Goal: Task Accomplishment & Management: Complete application form

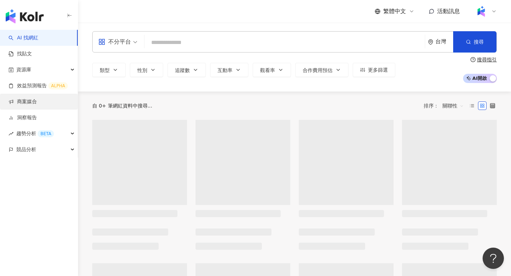
click at [37, 99] on link "商案媒合" at bounding box center [23, 101] width 28 height 7
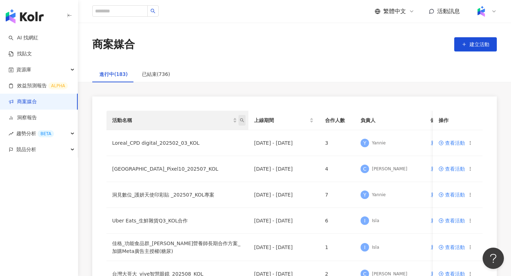
click at [243, 118] on icon "search" at bounding box center [242, 120] width 4 height 4
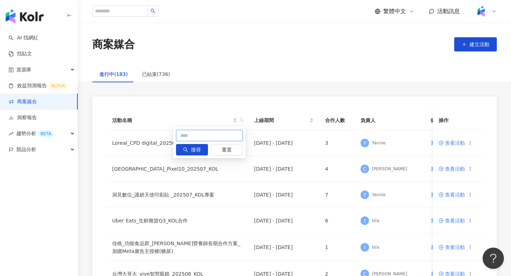
click at [188, 135] on input "text" at bounding box center [209, 135] width 67 height 11
type input "***"
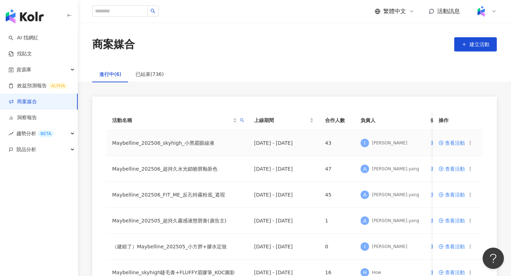
click at [447, 144] on span "查看活動" at bounding box center [451, 142] width 26 height 5
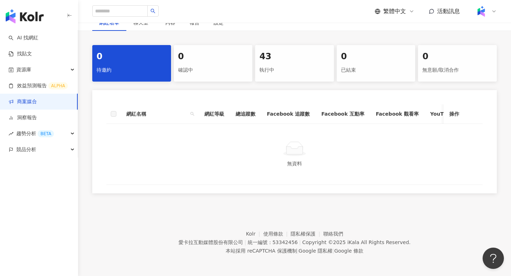
scroll to position [128, 0]
click at [277, 39] on div "網紅名單 聊天室 內容 報告 設定 0 待邀約 0 確認中 43 執行中 0 已結束 0 無意願/取消合作 網紅名稱 網紅等級 總追蹤數 Facebook 追…" at bounding box center [294, 105] width 433 height 183
click at [277, 61] on div "43" at bounding box center [294, 56] width 70 height 12
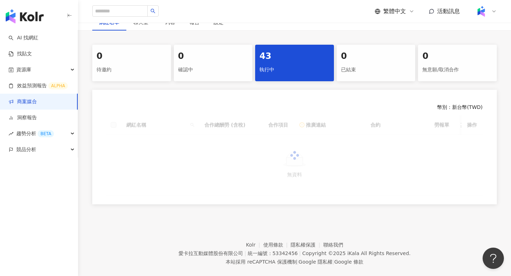
click at [277, 61] on div "43" at bounding box center [294, 56] width 70 height 12
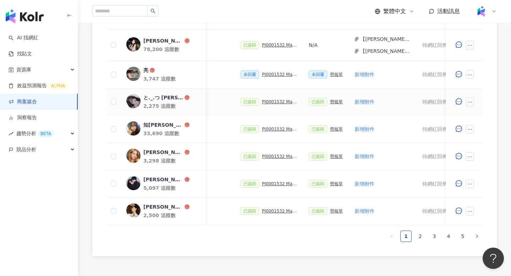
scroll to position [317, 0]
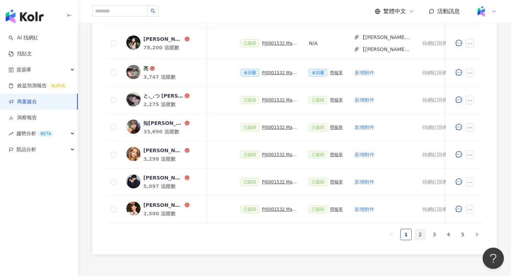
click at [422, 234] on link "2" at bounding box center [420, 234] width 11 height 11
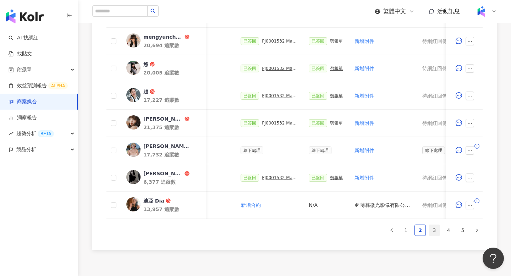
click at [436, 231] on link "3" at bounding box center [434, 230] width 11 height 11
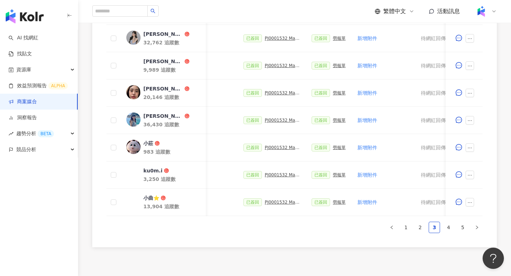
scroll to position [375, 0]
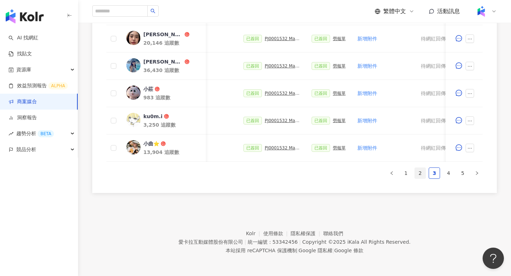
click at [415, 173] on link "2" at bounding box center [420, 173] width 11 height 11
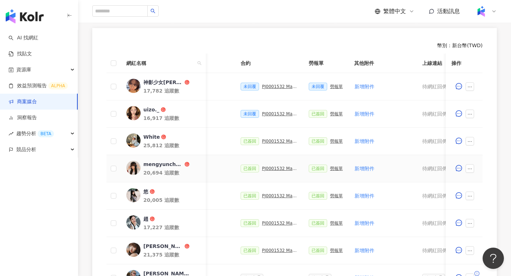
scroll to position [304, 0]
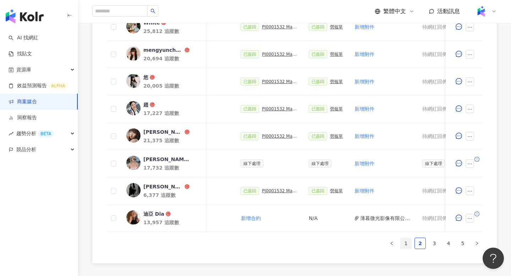
click at [406, 248] on link "1" at bounding box center [405, 243] width 11 height 11
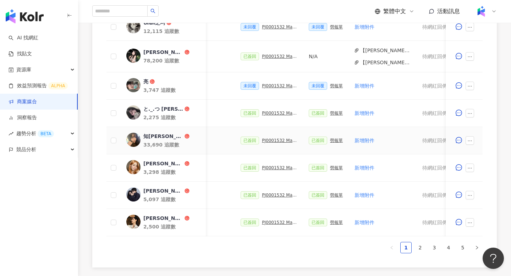
scroll to position [0, 0]
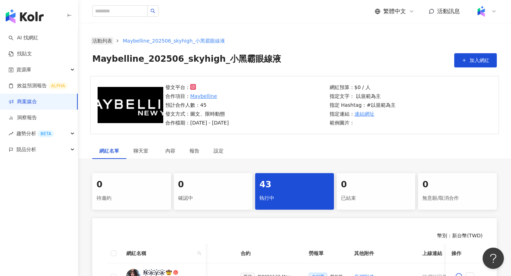
click at [108, 41] on link "活動列表" at bounding box center [102, 41] width 23 height 8
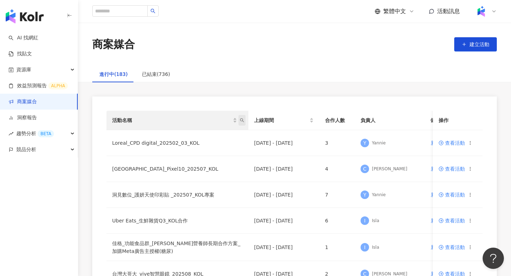
click at [242, 122] on icon "search" at bounding box center [242, 120] width 4 height 4
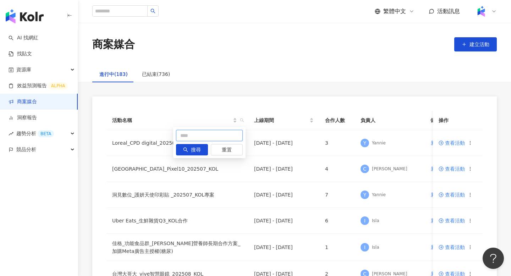
click at [208, 134] on input "text" at bounding box center [209, 135] width 67 height 11
type input "*"
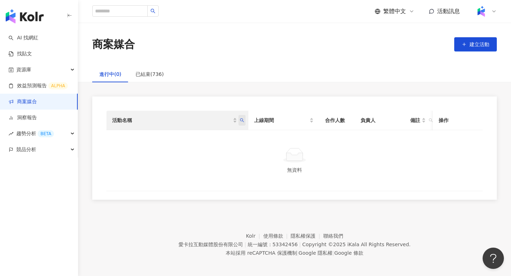
click at [244, 119] on icon "search" at bounding box center [242, 120] width 4 height 4
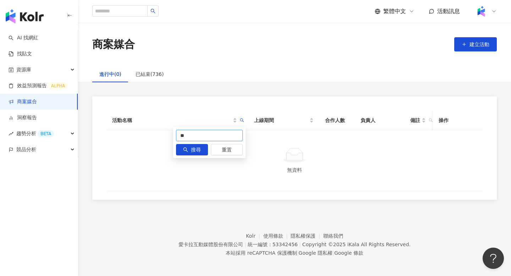
click at [215, 135] on input "**" at bounding box center [209, 135] width 67 height 11
type input "***"
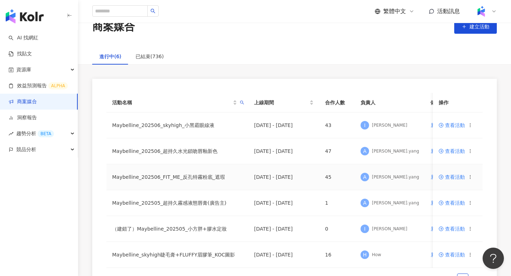
scroll to position [20, 0]
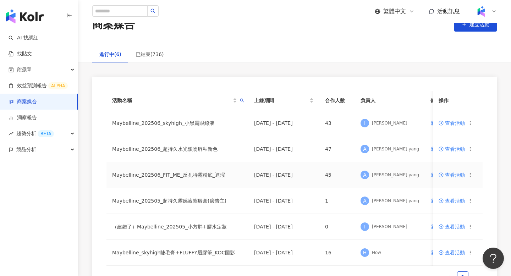
click at [444, 173] on span at bounding box center [441, 175] width 6 height 6
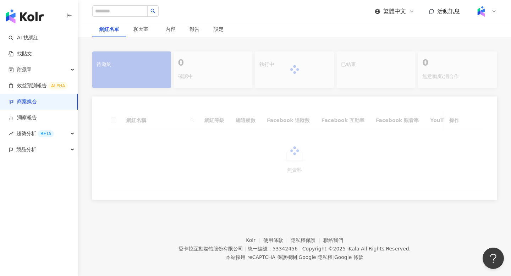
scroll to position [111, 0]
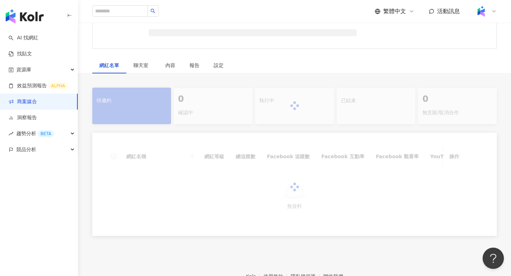
click at [287, 112] on div at bounding box center [294, 106] width 404 height 37
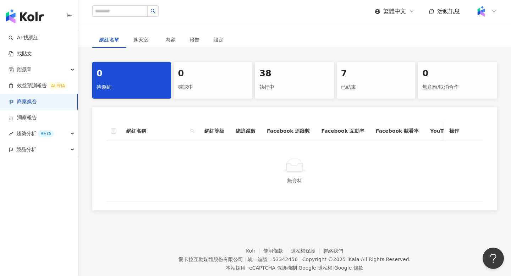
click at [289, 88] on div "執行中" at bounding box center [294, 87] width 70 height 12
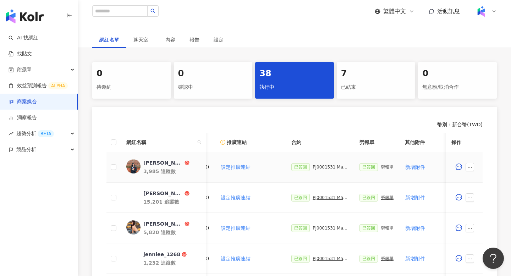
scroll to position [0, 126]
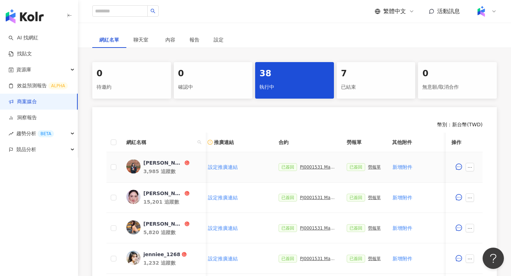
click at [378, 166] on td "已簽回 勞報單" at bounding box center [363, 167] width 45 height 30
click at [373, 168] on div "勞報單" at bounding box center [374, 167] width 13 height 5
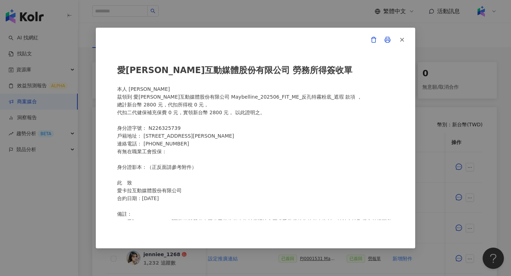
click at [451, 157] on div "愛卡拉互動媒體股份有限公司 勞務所得簽收單 本人 彭詩荃 茲領到 愛卡拉互動媒體股份有限公司 Maybelline_202506_FIT_ME_反孔特霧粉底_…" at bounding box center [255, 138] width 511 height 276
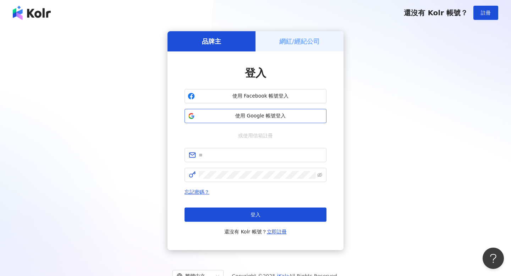
click at [242, 120] on button "使用 Google 帳號登入" at bounding box center [255, 116] width 142 height 14
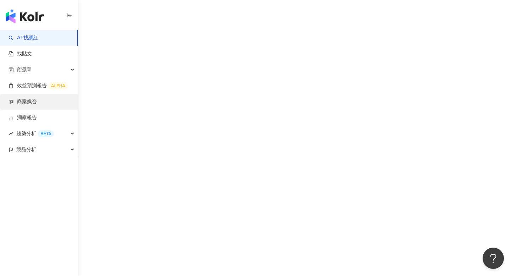
click at [37, 98] on link "商案媒合" at bounding box center [23, 101] width 28 height 7
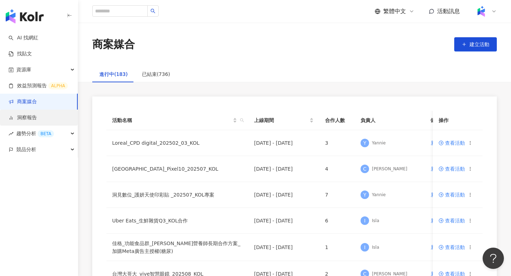
click at [37, 114] on link "洞察報告" at bounding box center [23, 117] width 28 height 7
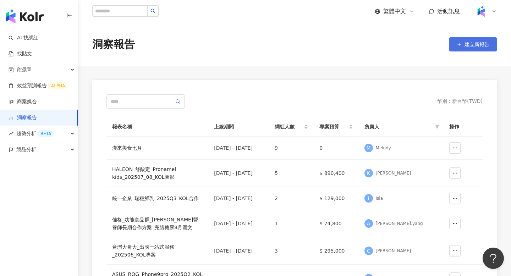
click at [459, 47] on button "建立新報告" at bounding box center [473, 44] width 48 height 14
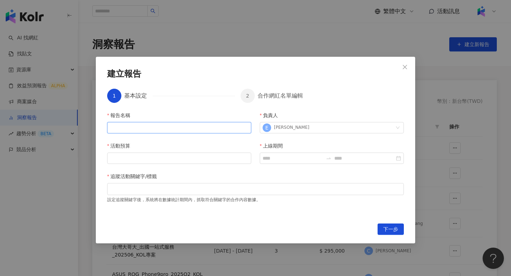
click at [181, 127] on input "報告名稱" at bounding box center [179, 127] width 144 height 11
paste input "**********"
type input "**********"
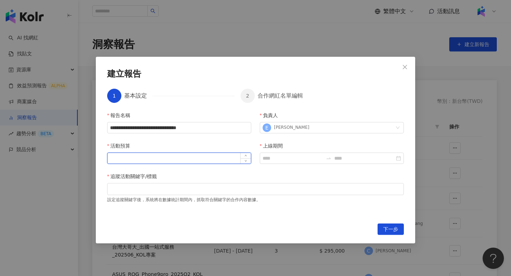
scroll to position [0, 0]
click at [153, 163] on input "活動預算" at bounding box center [178, 158] width 143 height 11
paste input "**********"
click at [120, 160] on input "**********" at bounding box center [178, 158] width 143 height 11
type input "******"
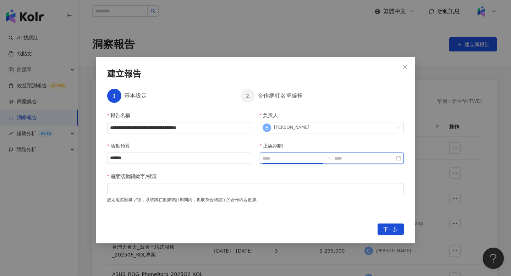
click at [273, 160] on input "上線期間" at bounding box center [292, 158] width 60 height 8
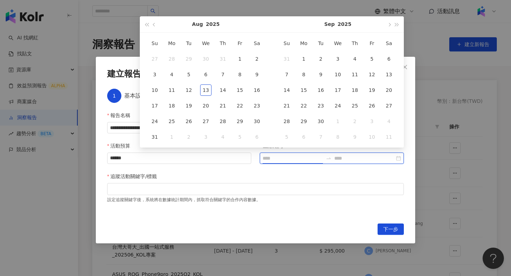
type input "**********"
click at [155, 21] on button "button" at bounding box center [154, 24] width 8 height 16
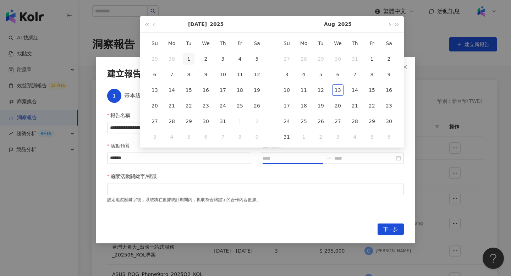
type input "**********"
click at [190, 57] on div "1" at bounding box center [188, 58] width 11 height 11
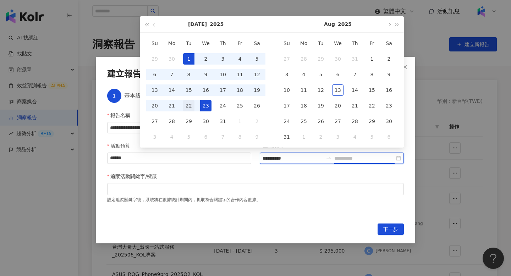
type input "**********"
click at [192, 102] on div "22" at bounding box center [188, 105] width 11 height 11
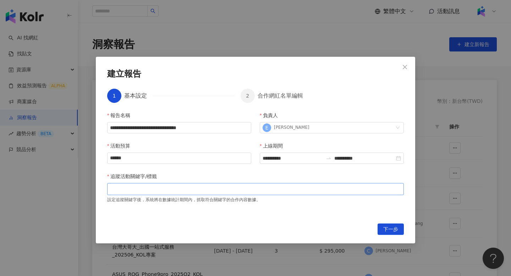
click at [286, 190] on div at bounding box center [256, 188] width 294 height 5
paste input "*******"
type input "*******"
paste input "**********"
type input "**********"
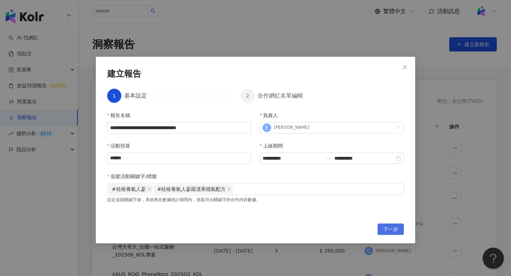
click at [386, 228] on span "下一步" at bounding box center [390, 229] width 15 height 11
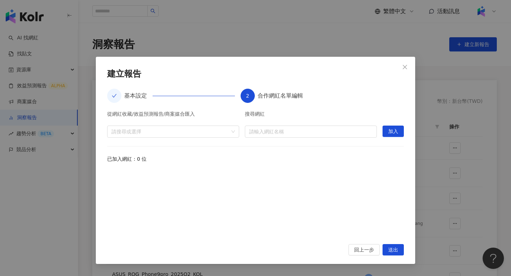
click at [347, 124] on div "搜尋網紅 請輸入網紅名稱" at bounding box center [311, 124] width 132 height 26
click at [347, 128] on input "search" at bounding box center [310, 131] width 123 height 11
paste input "**********"
type input "**********"
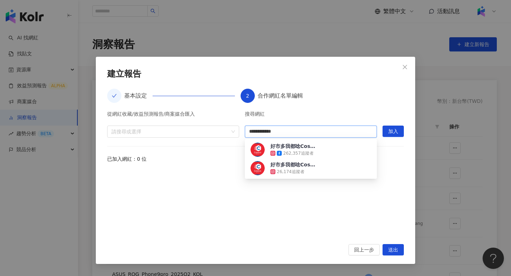
click at [345, 147] on div "好市多我都唸Costco 262,357 追蹤者" at bounding box center [310, 150] width 121 height 14
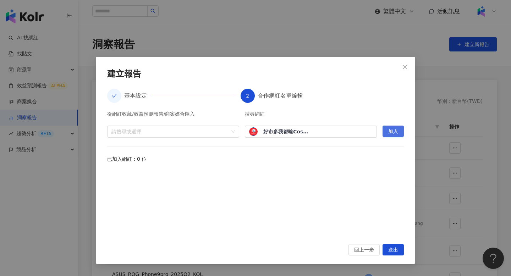
click at [398, 131] on button "加入" at bounding box center [392, 131] width 21 height 11
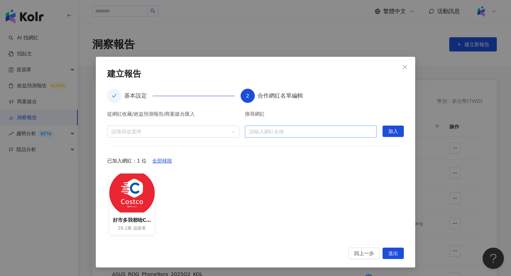
click at [304, 133] on input "search" at bounding box center [310, 131] width 123 height 11
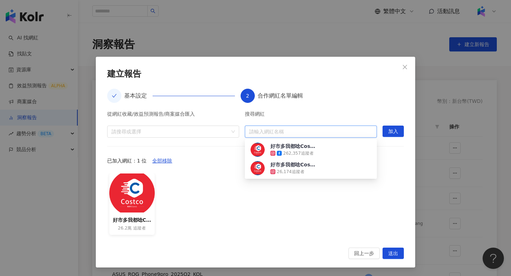
paste input "******"
type input "******"
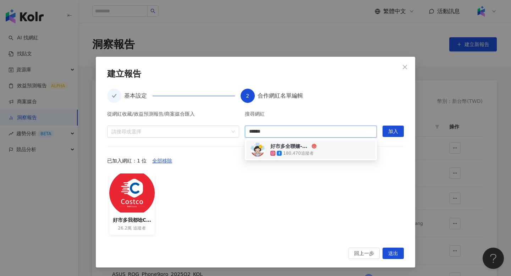
click at [307, 156] on div "180,470 追蹤者" at bounding box center [298, 153] width 30 height 6
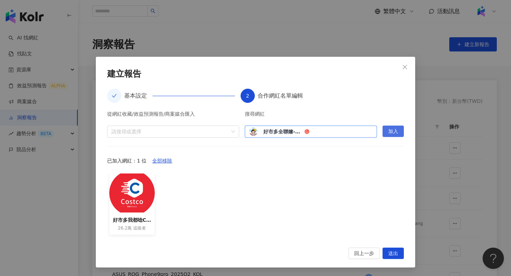
click at [390, 133] on span "加入" at bounding box center [393, 131] width 10 height 11
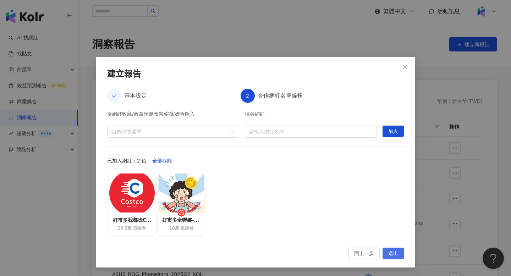
click at [390, 255] on span "送出" at bounding box center [393, 253] width 10 height 11
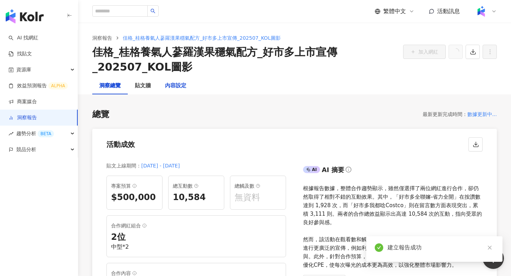
click at [166, 85] on div "內容設定" at bounding box center [175, 86] width 21 height 9
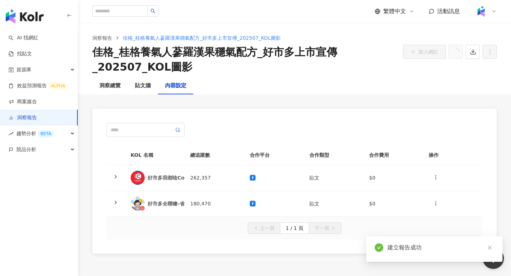
click at [171, 159] on th "KOL 名稱" at bounding box center [155, 155] width 60 height 20
click at [175, 187] on td "好市多我都唸Costco" at bounding box center [155, 178] width 60 height 26
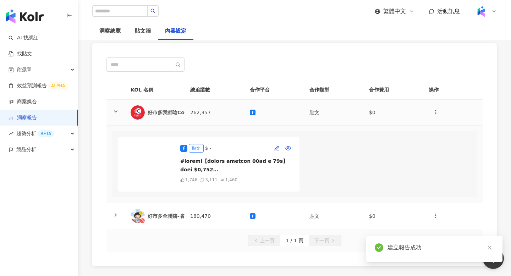
scroll to position [87, 0]
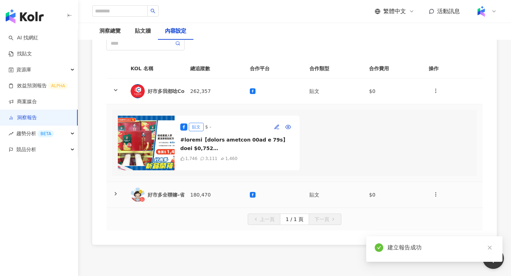
click at [175, 201] on div "好市多全聯嬸-省力全開" at bounding box center [155, 195] width 48 height 14
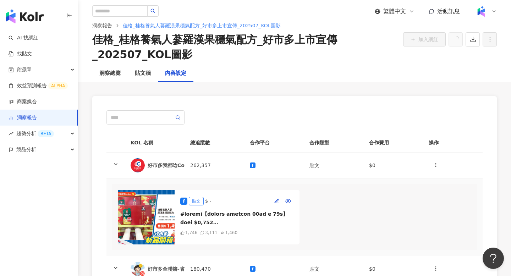
scroll to position [0, 0]
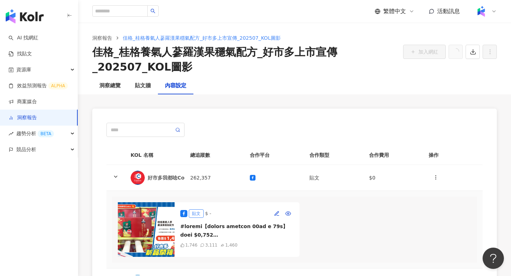
click at [426, 41] on ol "洞察報告 佳格_桂格養氣人蔘羅漢果穩氣配方_好市多上市宣傳_202507_KOL圖影" at bounding box center [294, 38] width 404 height 8
click at [110, 89] on div "洞察總覽" at bounding box center [109, 86] width 21 height 9
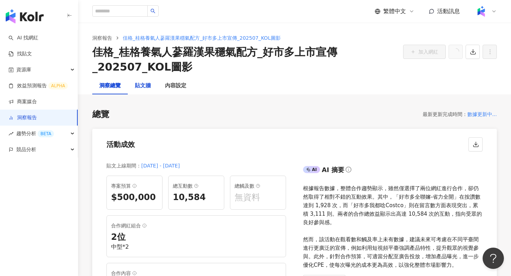
click at [139, 89] on div "貼文牆" at bounding box center [143, 86] width 16 height 9
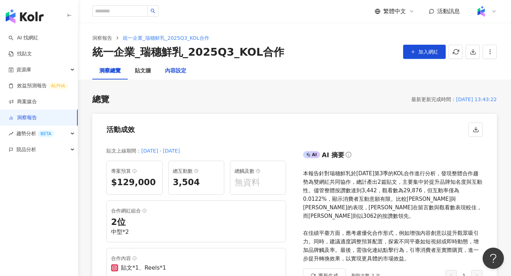
click at [181, 70] on div "內容設定" at bounding box center [175, 71] width 21 height 9
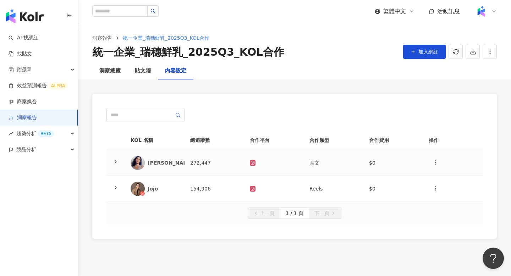
click at [176, 159] on div "雷理莎" at bounding box center [171, 162] width 46 height 7
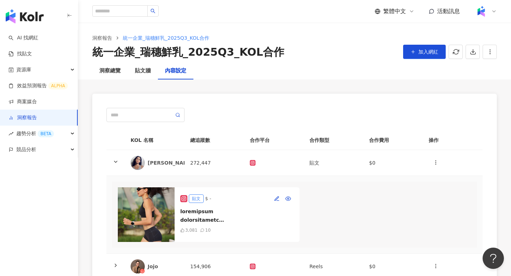
scroll to position [76, 0]
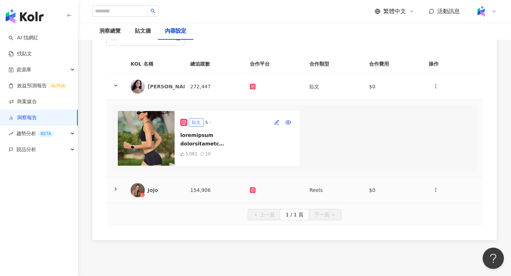
click at [171, 183] on div "Jojo" at bounding box center [155, 190] width 48 height 14
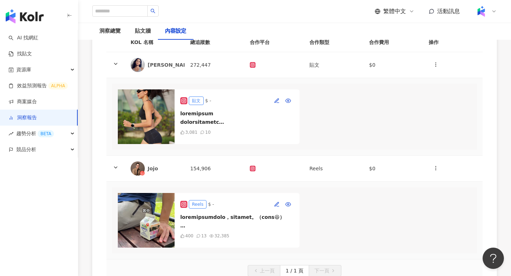
scroll to position [99, 0]
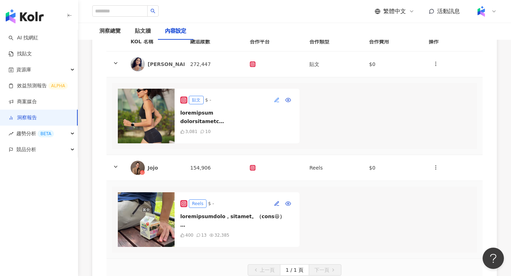
click at [277, 100] on icon "button" at bounding box center [277, 100] width 6 height 6
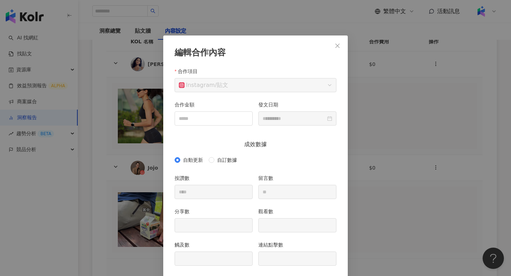
scroll to position [29, 0]
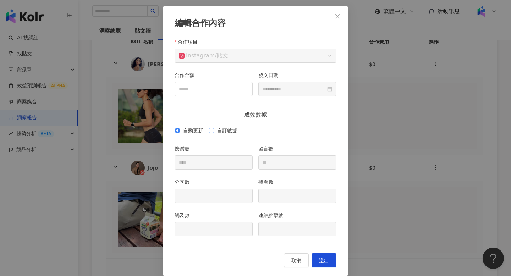
click at [215, 128] on span "自訂數據" at bounding box center [227, 131] width 26 height 8
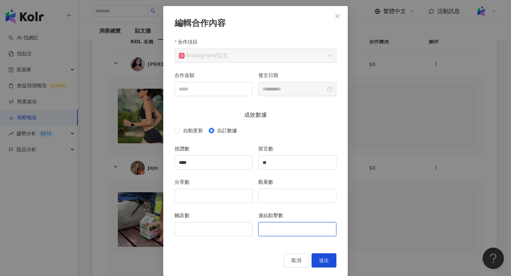
click at [280, 227] on input "連結點擊數" at bounding box center [297, 228] width 77 height 13
click at [295, 258] on span "取消" at bounding box center [296, 260] width 10 height 6
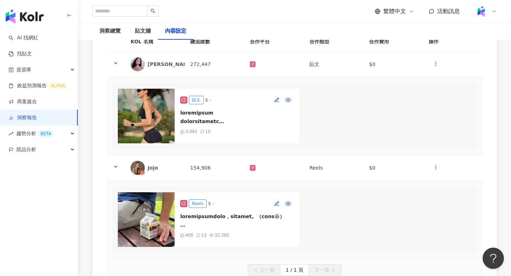
scroll to position [2, 0]
click at [432, 64] on button "button" at bounding box center [435, 64] width 14 height 14
click at [436, 79] on icon at bounding box center [436, 81] width 5 height 5
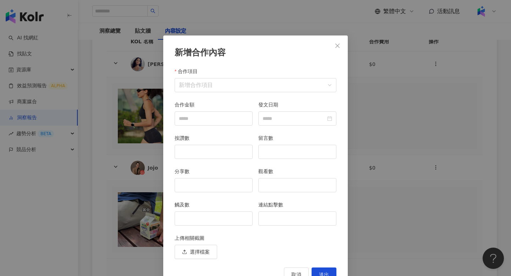
scroll to position [14, 0]
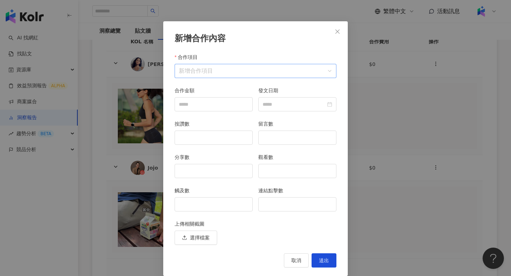
click at [274, 75] on input "合作項目" at bounding box center [255, 70] width 153 height 13
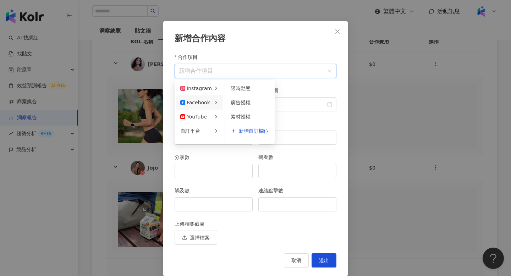
click at [231, 102] on span "廣告授權" at bounding box center [241, 103] width 20 height 6
click at [199, 73] on div "Facebook" at bounding box center [196, 70] width 34 height 13
click at [198, 87] on div "Instagram" at bounding box center [196, 88] width 32 height 8
click at [246, 102] on span "限時動態" at bounding box center [241, 103] width 20 height 6
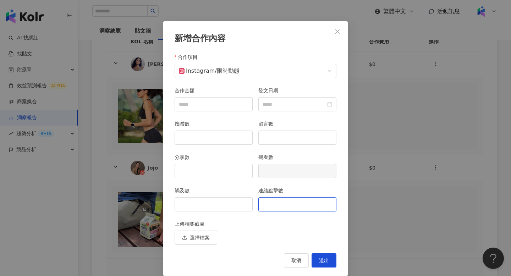
click at [264, 205] on input "連結點擊數" at bounding box center [297, 204] width 77 height 13
type input "*"
type input "***"
click at [217, 207] on input "觸及數" at bounding box center [213, 204] width 77 height 13
type input "*****"
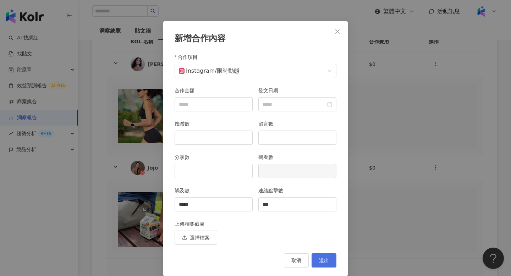
click at [330, 259] on button "送出" at bounding box center [323, 260] width 25 height 14
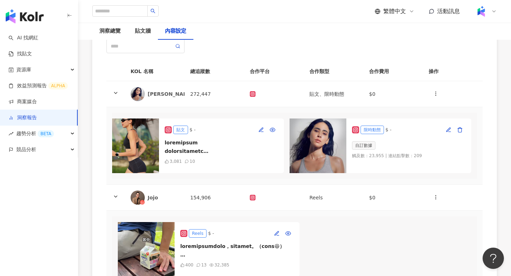
scroll to position [64, 0]
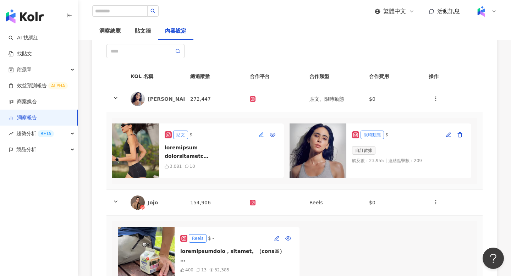
click at [262, 133] on icon "button" at bounding box center [261, 135] width 6 height 6
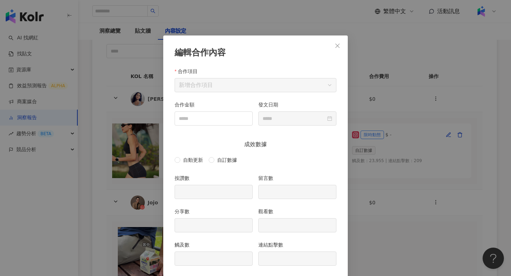
scroll to position [29, 0]
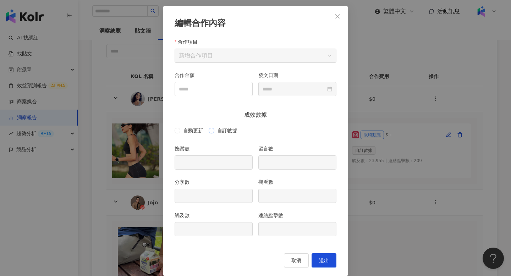
click at [216, 129] on span "自訂數據" at bounding box center [227, 131] width 26 height 8
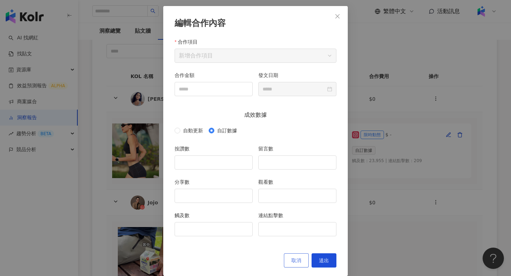
click at [295, 257] on button "取消" at bounding box center [296, 260] width 25 height 14
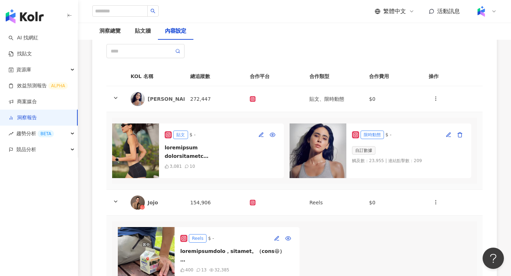
scroll to position [2, 0]
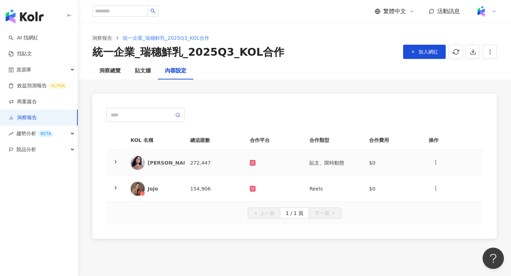
click at [166, 170] on td "[PERSON_NAME]" at bounding box center [155, 163] width 60 height 26
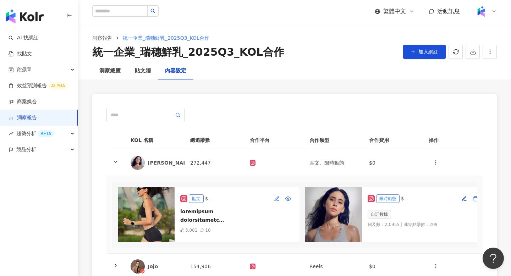
click at [276, 200] on icon "button" at bounding box center [277, 199] width 6 height 6
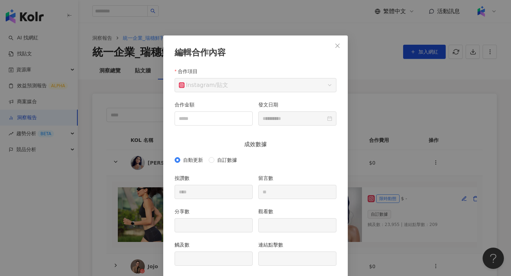
scroll to position [29, 0]
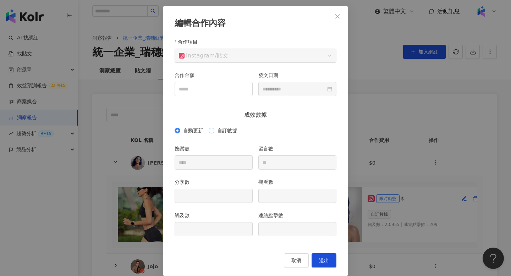
click at [216, 129] on span "自訂數據" at bounding box center [227, 131] width 26 height 8
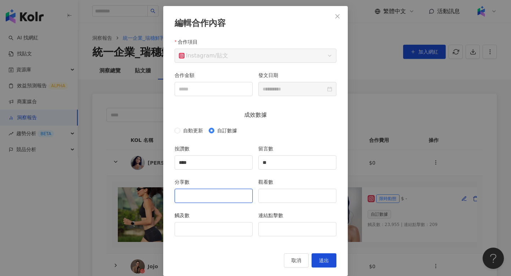
click at [230, 199] on input "分享數" at bounding box center [213, 195] width 77 height 13
type input "**"
click at [265, 199] on input "觀看數" at bounding box center [297, 195] width 77 height 13
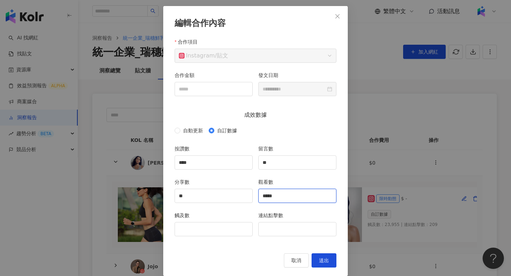
type input "*****"
click at [200, 233] on input "觸及數" at bounding box center [213, 228] width 77 height 13
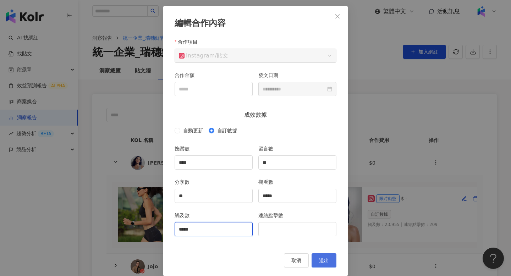
type input "*****"
click at [321, 256] on button "送出" at bounding box center [323, 260] width 25 height 14
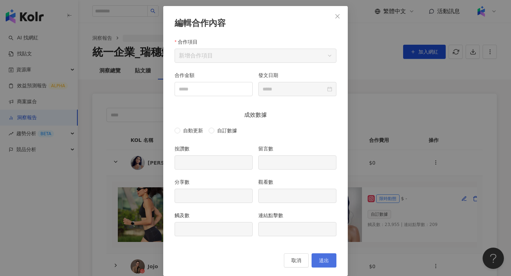
type input "****"
type input "**"
type input "*****"
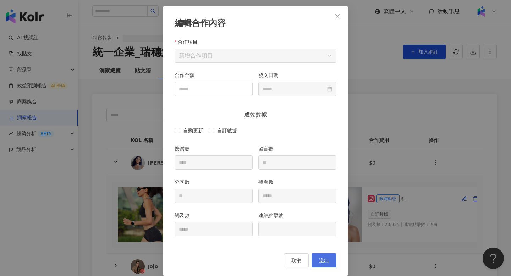
type input "**********"
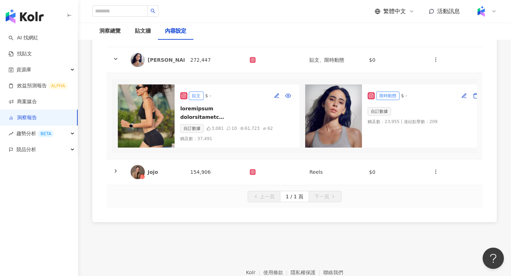
scroll to position [106, 0]
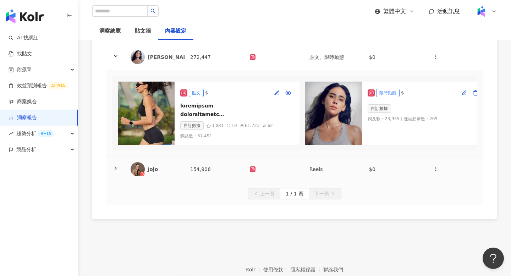
click at [226, 169] on td "154,906" at bounding box center [214, 169] width 60 height 26
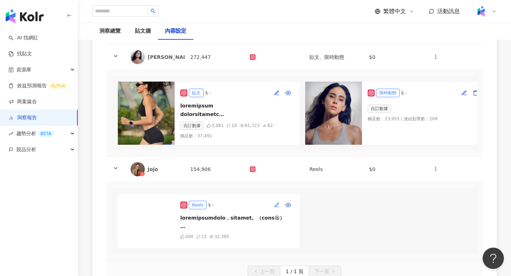
click at [278, 205] on icon "button" at bounding box center [277, 205] width 6 height 6
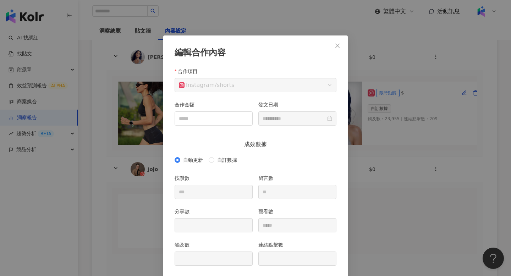
scroll to position [29, 0]
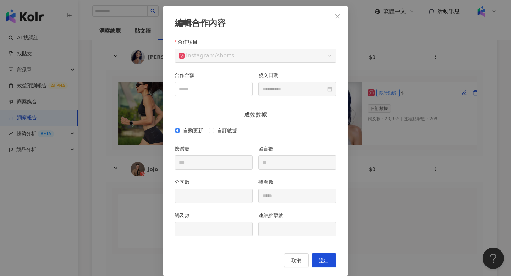
click at [207, 132] on div "自動更新 自訂數據" at bounding box center [208, 131] width 68 height 8
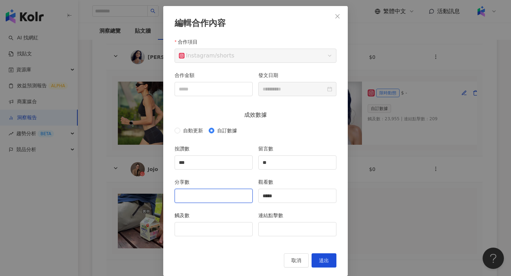
click at [192, 196] on input "分享數" at bounding box center [213, 195] width 77 height 13
type input "**"
click at [201, 215] on div "觸及數" at bounding box center [213, 216] width 78 height 11
click at [203, 192] on input "分享數" at bounding box center [213, 195] width 77 height 13
type input "**"
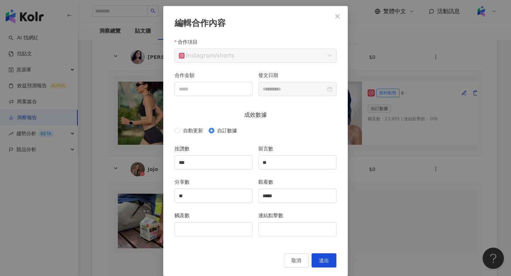
click at [203, 242] on div "觸及數" at bounding box center [214, 227] width 84 height 33
click at [203, 235] on input "觸及數" at bounding box center [213, 228] width 77 height 13
type input "*****"
click at [289, 235] on input "連結點擊數" at bounding box center [297, 228] width 77 height 13
click at [333, 264] on button "送出" at bounding box center [323, 260] width 25 height 14
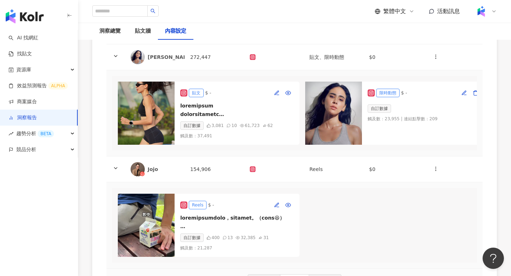
scroll to position [2, 0]
click at [437, 167] on icon "button" at bounding box center [436, 169] width 6 height 6
click at [443, 188] on div "新增內容" at bounding box center [448, 186] width 28 height 8
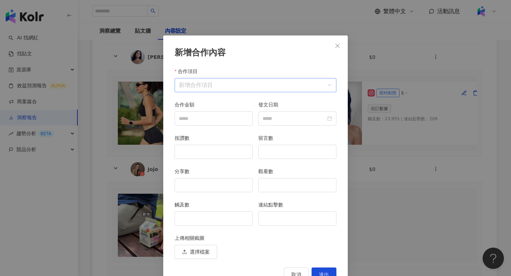
scroll to position [14, 0]
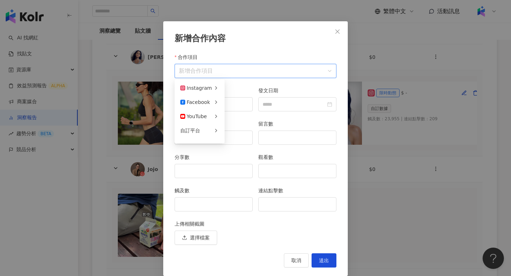
click at [209, 71] on input "合作項目" at bounding box center [255, 70] width 153 height 13
click at [240, 101] on span "限時動態" at bounding box center [241, 102] width 20 height 6
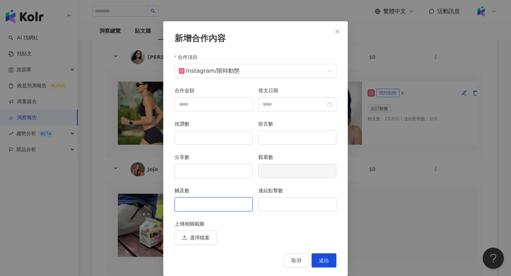
click at [223, 198] on input "觸及數" at bounding box center [213, 204] width 77 height 13
type input "****"
click at [270, 203] on input "連結點擊數" at bounding box center [297, 204] width 77 height 13
type input "**"
click at [329, 254] on button "送出" at bounding box center [323, 260] width 25 height 14
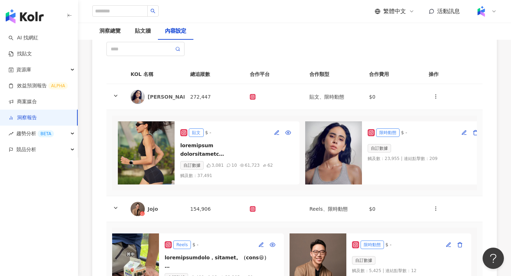
scroll to position [0, 0]
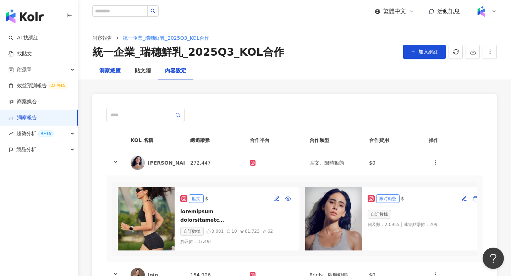
click at [112, 74] on div "洞察總覽" at bounding box center [109, 71] width 21 height 9
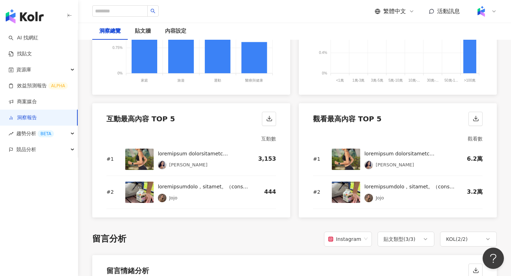
scroll to position [905, 0]
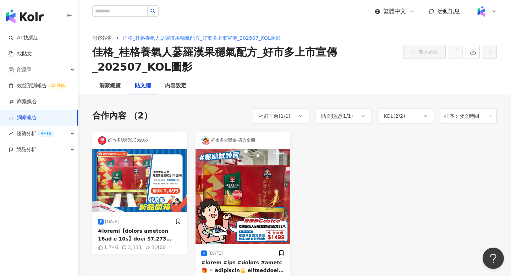
click at [11, 114] on link "洞察報告" at bounding box center [23, 117] width 28 height 7
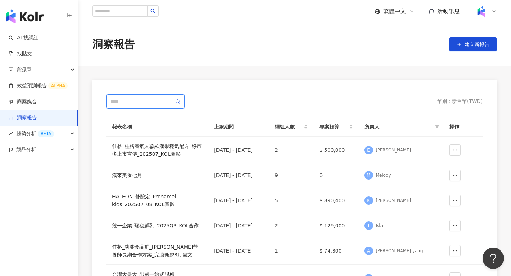
click at [132, 101] on input "text" at bounding box center [142, 102] width 63 height 8
type input "*"
click at [37, 98] on link "商案媒合" at bounding box center [23, 101] width 28 height 7
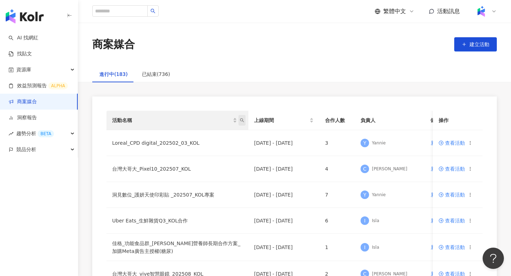
click at [243, 122] on span "活動名稱" at bounding box center [241, 120] width 7 height 11
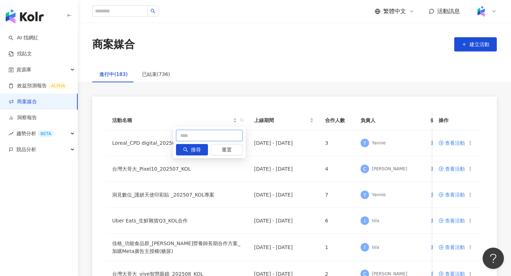
click at [210, 132] on input "text" at bounding box center [209, 135] width 67 height 11
type input "*"
type input "**"
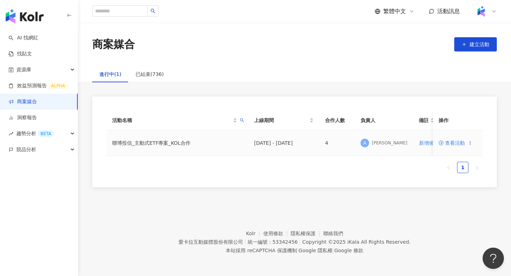
click at [444, 149] on td "查看活動" at bounding box center [458, 143] width 50 height 26
click at [444, 144] on span at bounding box center [441, 143] width 6 height 6
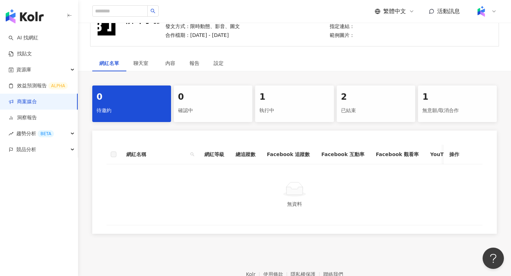
scroll to position [102, 0]
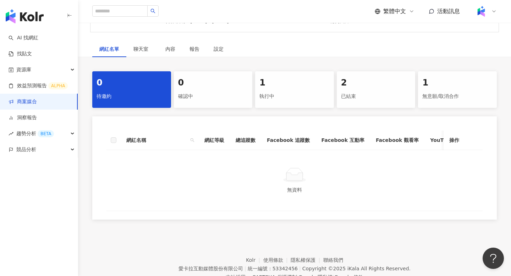
click at [293, 79] on div "1" at bounding box center [294, 83] width 70 height 12
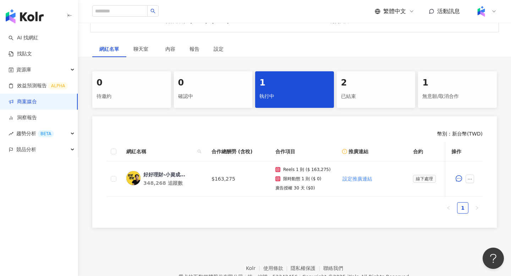
click at [345, 91] on div "已結束" at bounding box center [376, 96] width 70 height 12
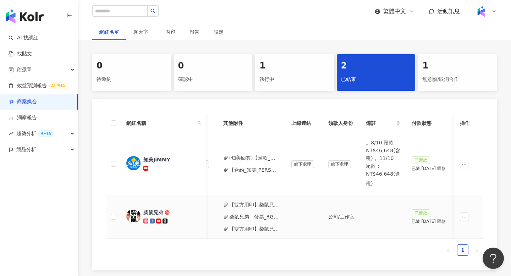
scroll to position [0, 305]
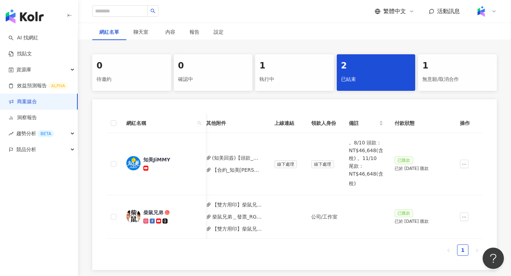
click at [287, 73] on div "1 執行中" at bounding box center [294, 72] width 79 height 37
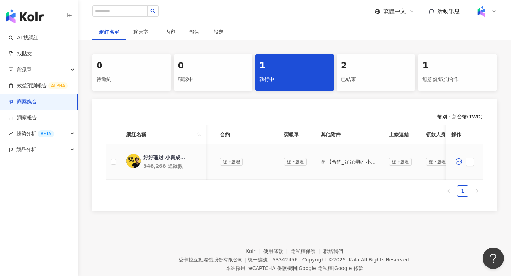
scroll to position [0, 239]
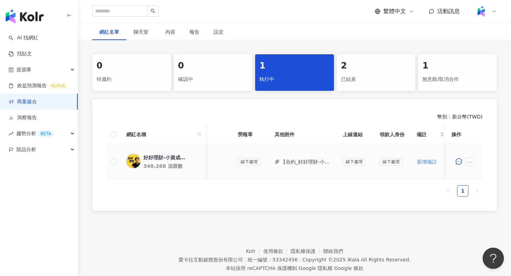
click at [305, 159] on button "【合約_好好理財-小資成長筆記本】 PJ0001465 聯博投信_主動式ETF專案_KOL合作.pdf" at bounding box center [306, 162] width 51 height 8
click at [476, 160] on span at bounding box center [470, 161] width 11 height 9
click at [469, 162] on icon "ellipsis" at bounding box center [469, 162] width 5 height 5
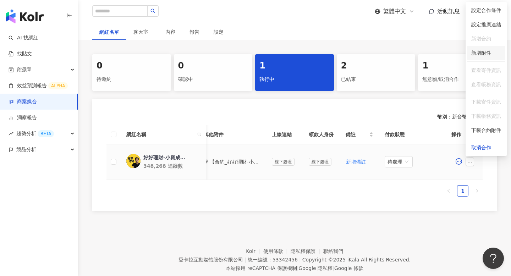
click at [487, 52] on span "新增附件" at bounding box center [481, 53] width 20 height 6
